Goal: Information Seeking & Learning: Learn about a topic

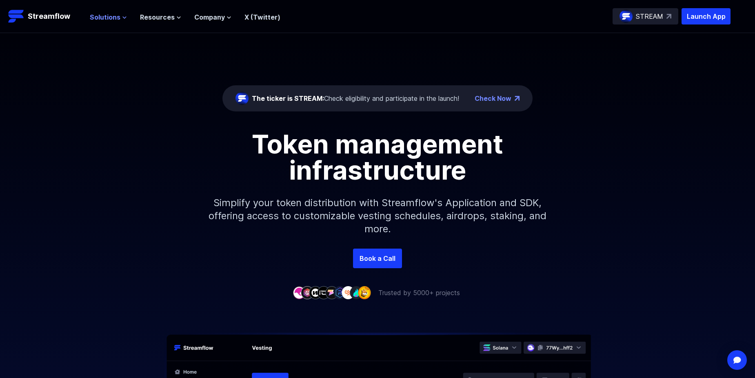
click at [122, 17] on icon at bounding box center [124, 17] width 5 height 5
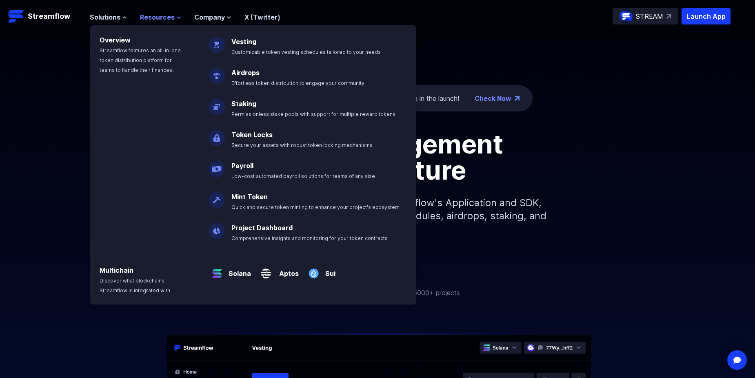
click at [177, 17] on icon at bounding box center [178, 18] width 3 height 2
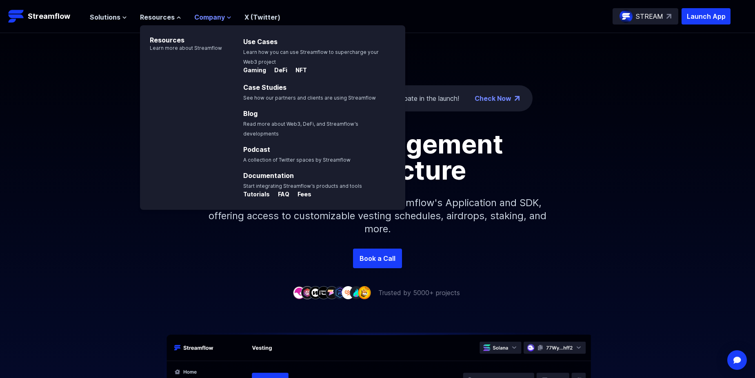
click at [221, 18] on span "Company" at bounding box center [209, 17] width 31 height 10
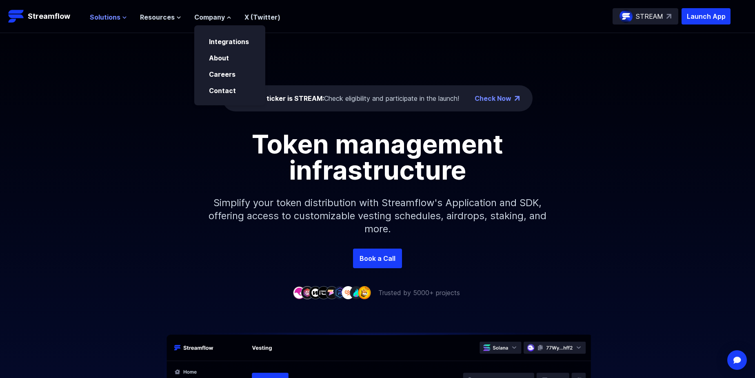
click at [113, 16] on span "Solutions" at bounding box center [105, 17] width 31 height 10
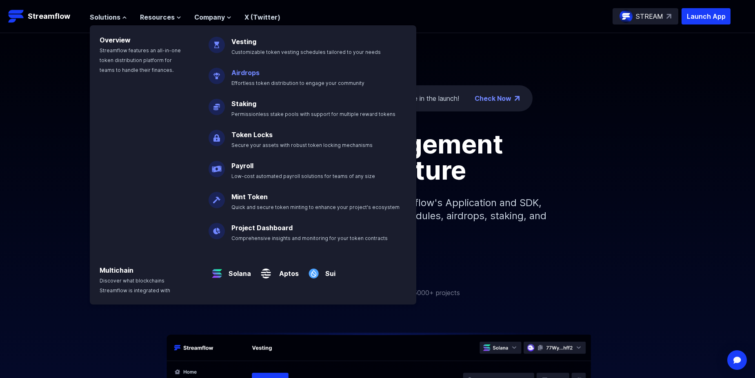
scroll to position [41, 0]
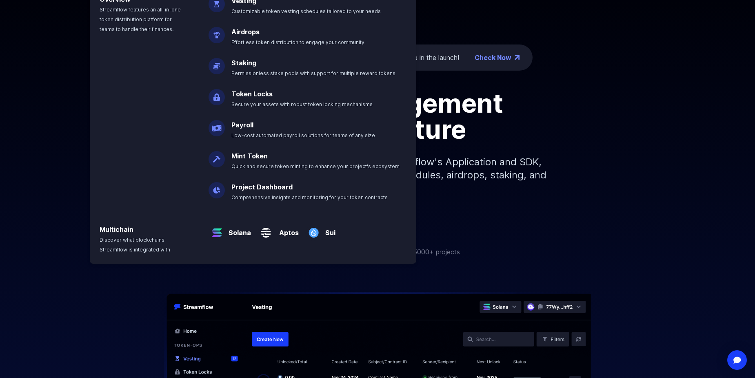
click at [253, 103] on span "Secure your assets with robust token locking mechanisms" at bounding box center [301, 104] width 141 height 6
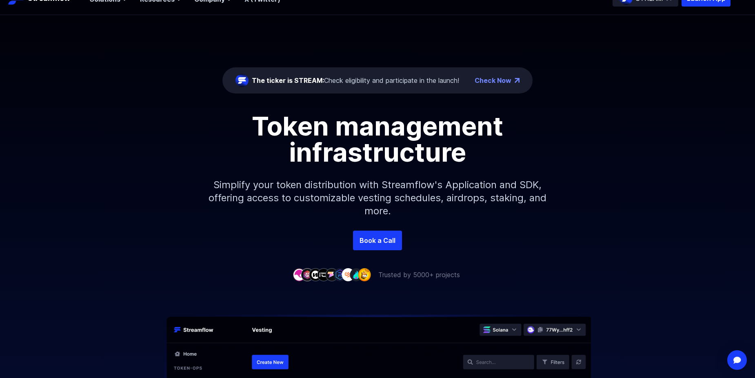
scroll to position [0, 0]
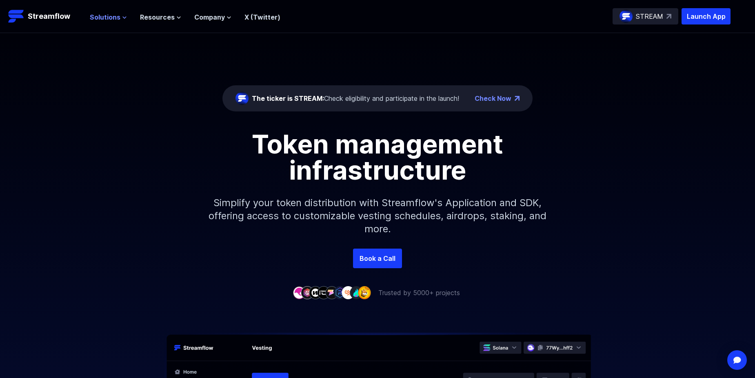
click at [120, 19] on button "Solutions" at bounding box center [108, 17] width 37 height 10
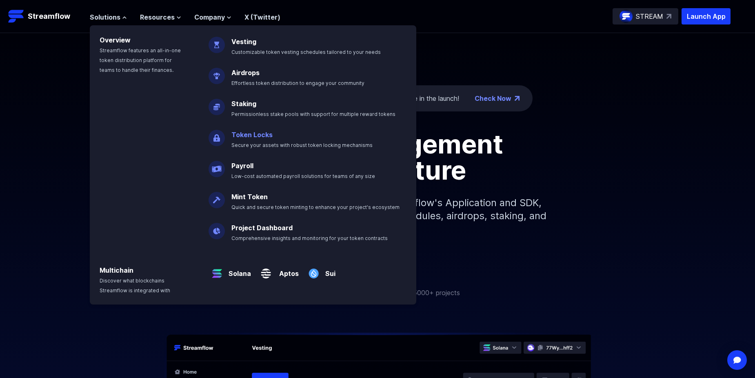
click at [242, 137] on link "Token Locks" at bounding box center [251, 135] width 41 height 8
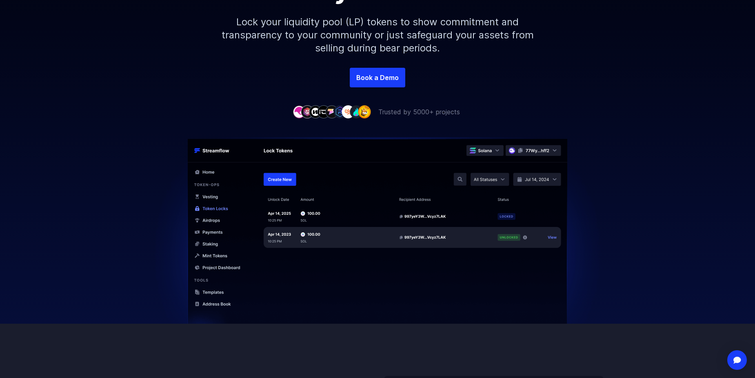
scroll to position [245, 0]
